Goal: Transaction & Acquisition: Purchase product/service

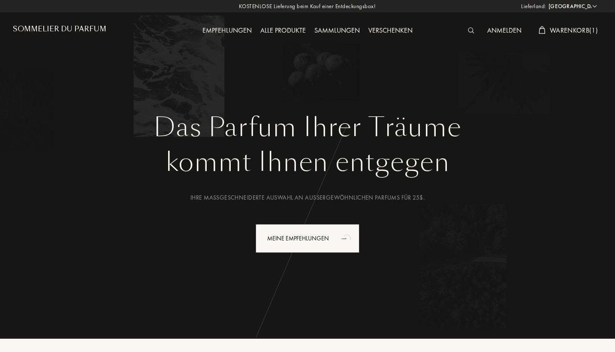
select select "DE"
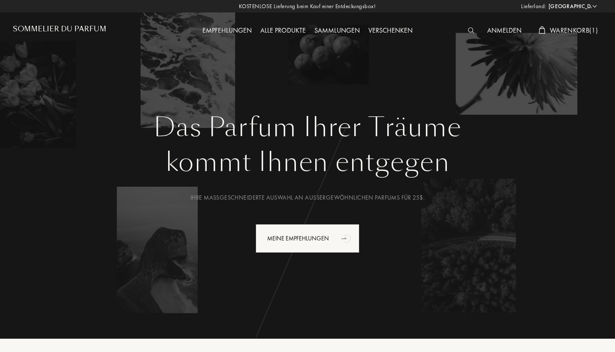
click at [469, 30] on img at bounding box center [471, 30] width 6 height 6
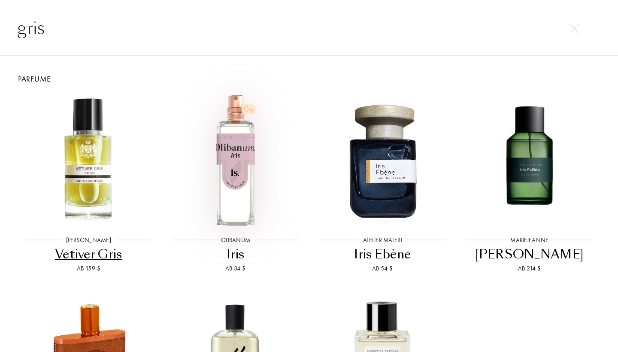
type input "gris"
click at [246, 163] on img at bounding box center [235, 160] width 132 height 132
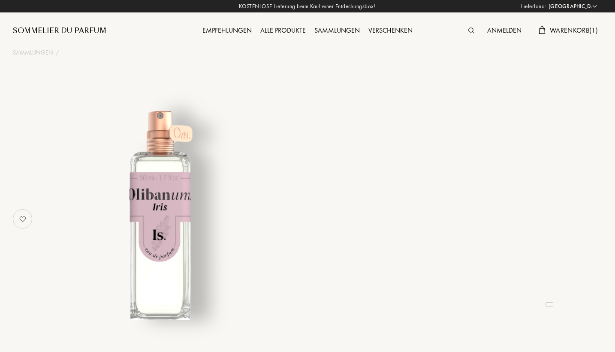
select select "DE"
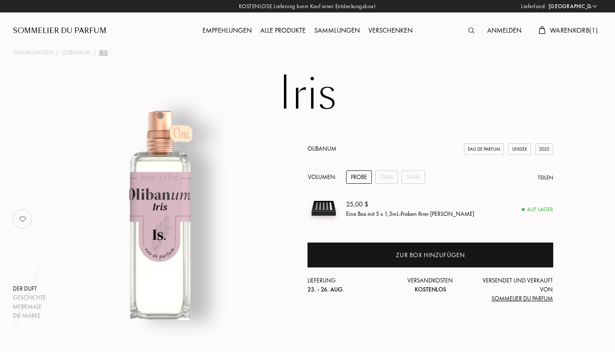
click at [469, 33] on img at bounding box center [472, 30] width 6 height 6
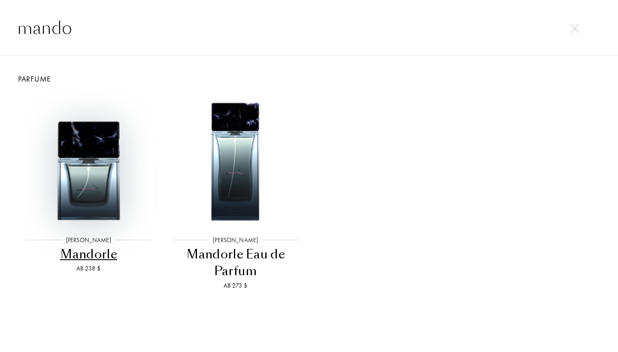
type input "mando"
click at [91, 160] on img at bounding box center [88, 160] width 132 height 132
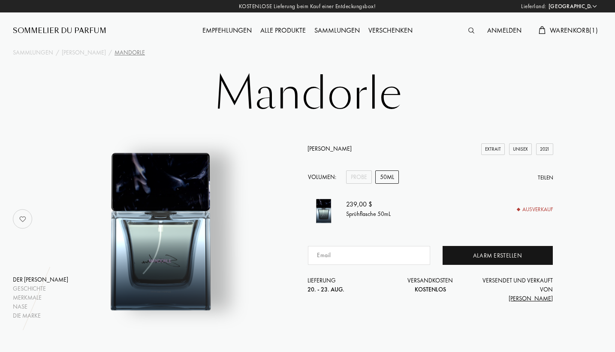
select select "DE"
click at [363, 176] on div "Probe" at bounding box center [359, 176] width 26 height 13
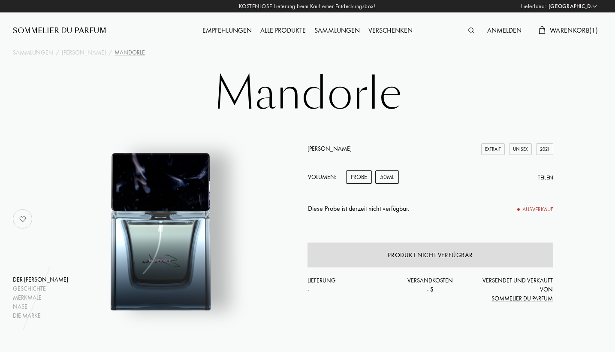
click at [383, 182] on div "50mL" at bounding box center [387, 176] width 24 height 13
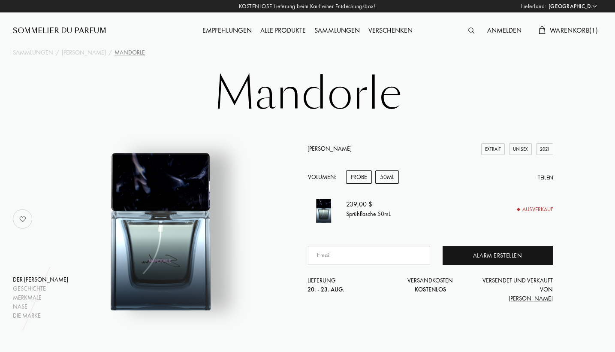
click at [363, 178] on div "Probe" at bounding box center [359, 176] width 26 height 13
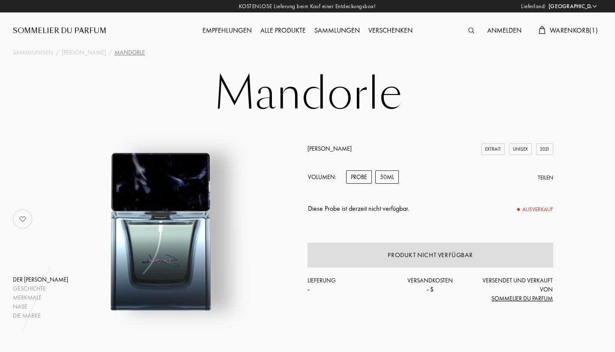
click at [388, 173] on div "50mL" at bounding box center [387, 176] width 24 height 13
